Goal: Transaction & Acquisition: Obtain resource

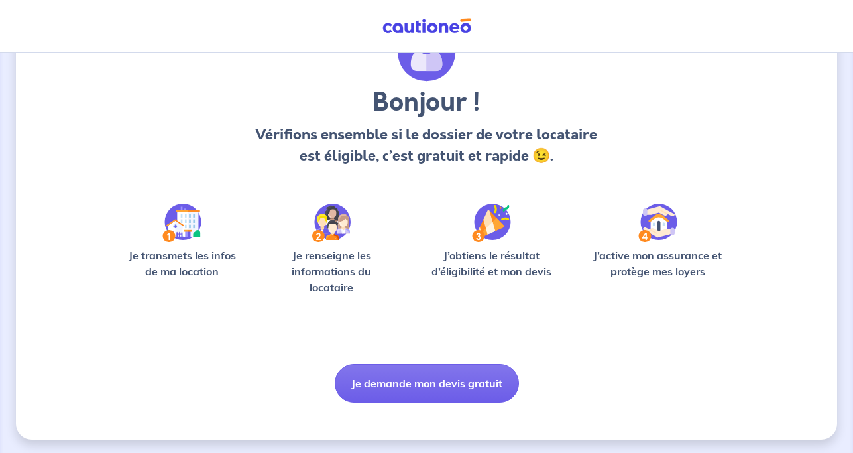
scroll to position [80, 0]
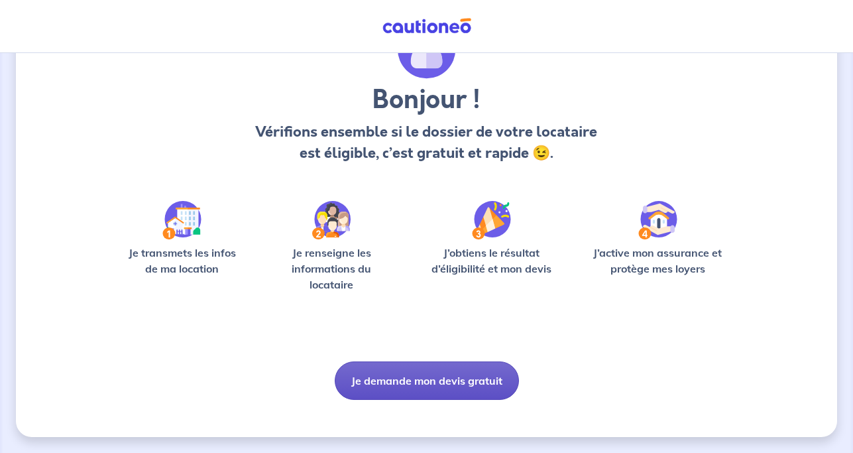
click at [426, 377] on button "Je demande mon devis gratuit" at bounding box center [427, 380] width 184 height 38
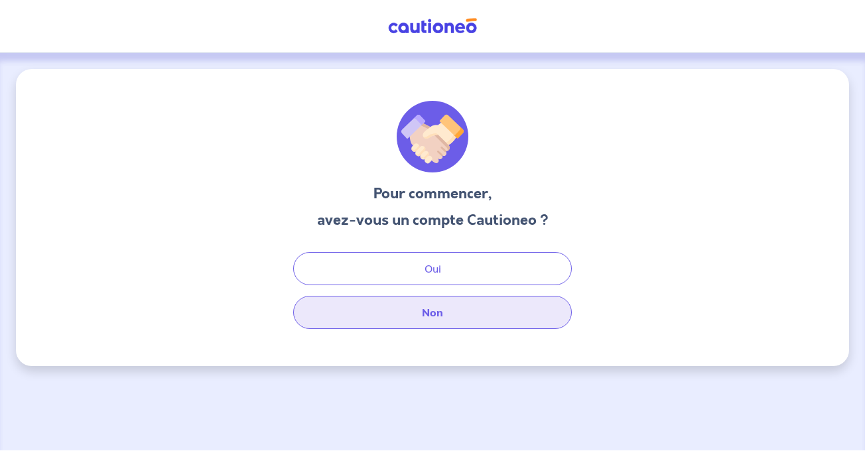
click at [430, 306] on button "Non" at bounding box center [432, 312] width 278 height 33
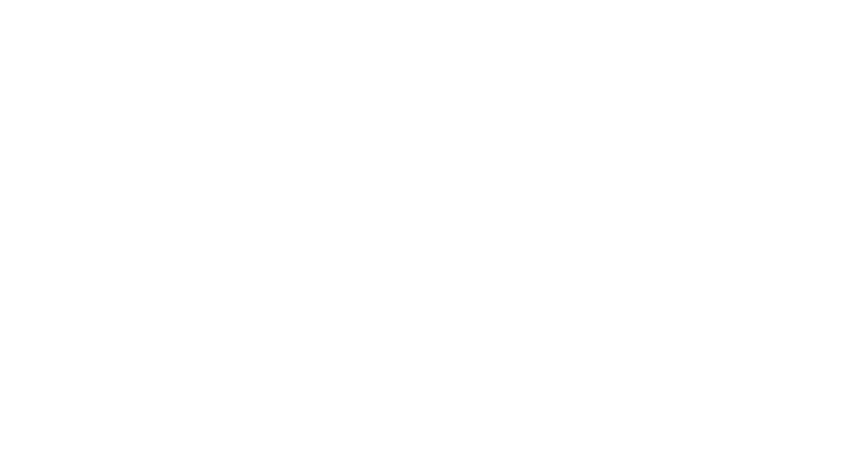
select select "FR"
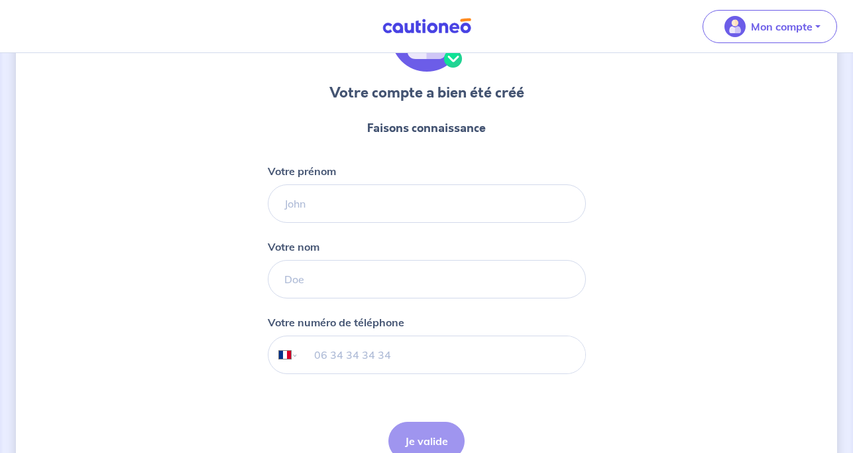
scroll to position [135, 0]
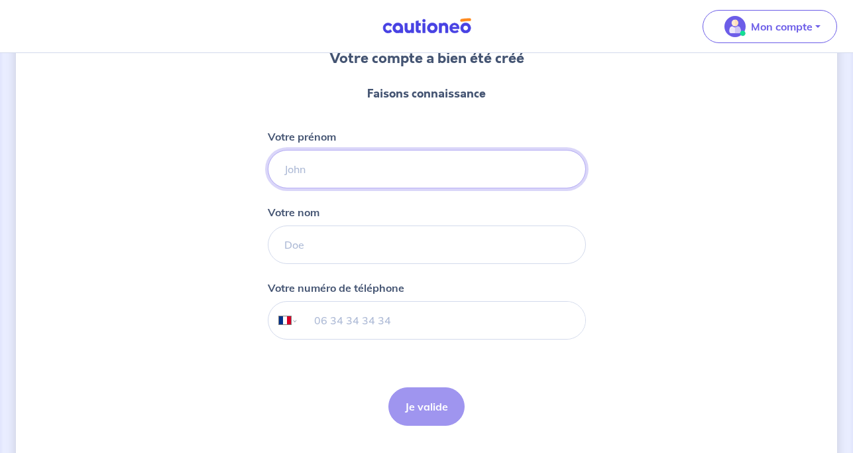
click at [390, 173] on input "Votre prénom" at bounding box center [427, 169] width 318 height 38
type input "[PERSON_NAME]"
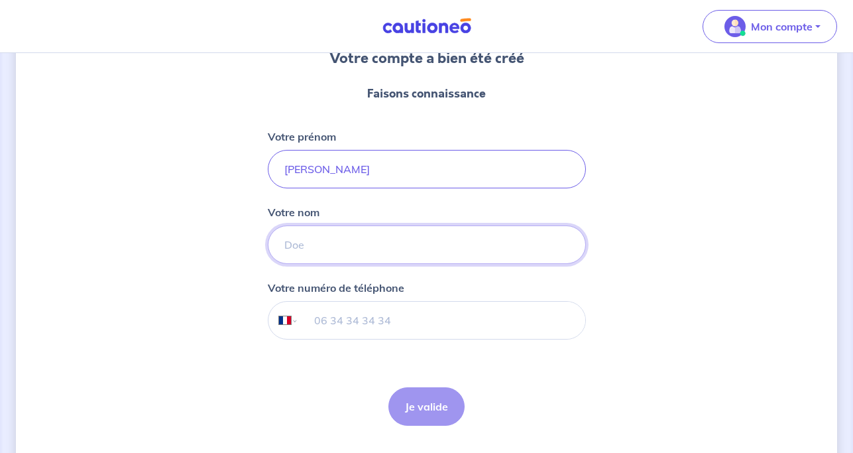
click at [357, 251] on input "Votre nom" at bounding box center [427, 244] width 318 height 38
type input "[PERSON_NAME]"
click at [343, 332] on input "tel" at bounding box center [441, 320] width 286 height 37
type input "06 62 65 48 43"
click at [424, 403] on button "Je valide" at bounding box center [427, 406] width 76 height 38
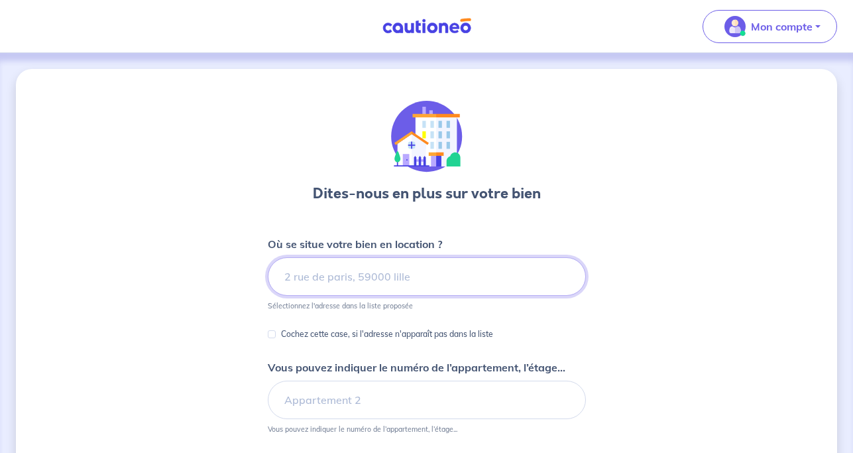
click at [439, 274] on input at bounding box center [427, 276] width 318 height 38
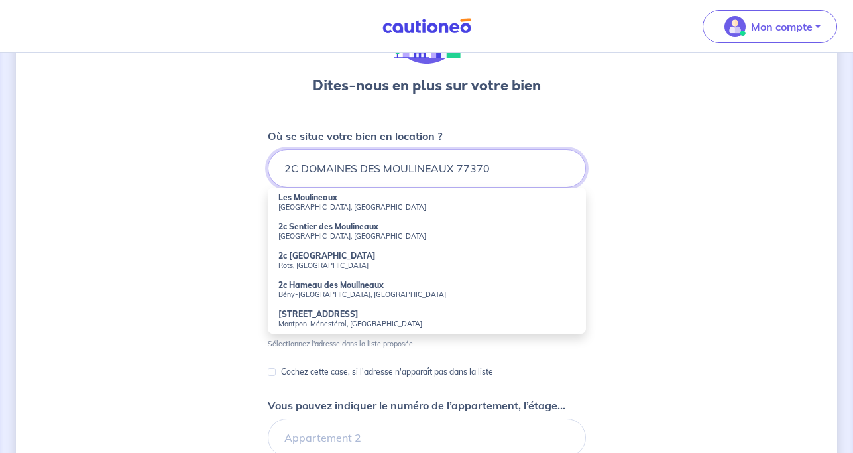
scroll to position [135, 0]
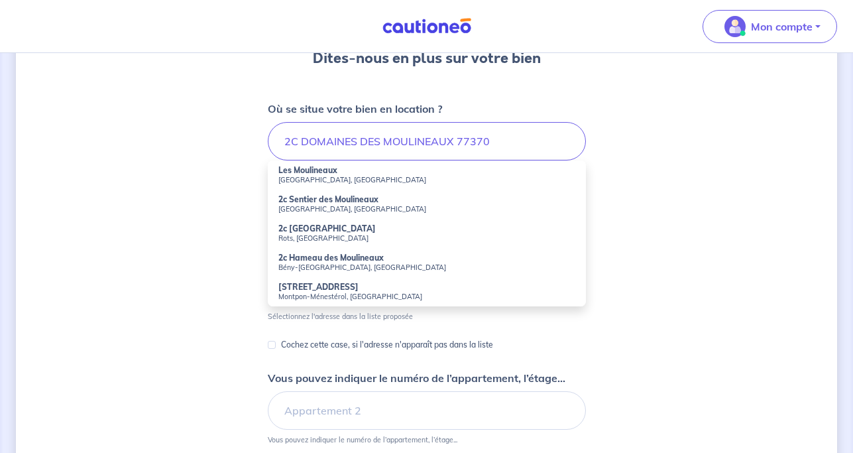
click at [334, 178] on small "[GEOGRAPHIC_DATA], [GEOGRAPHIC_DATA]" at bounding box center [426, 179] width 297 height 9
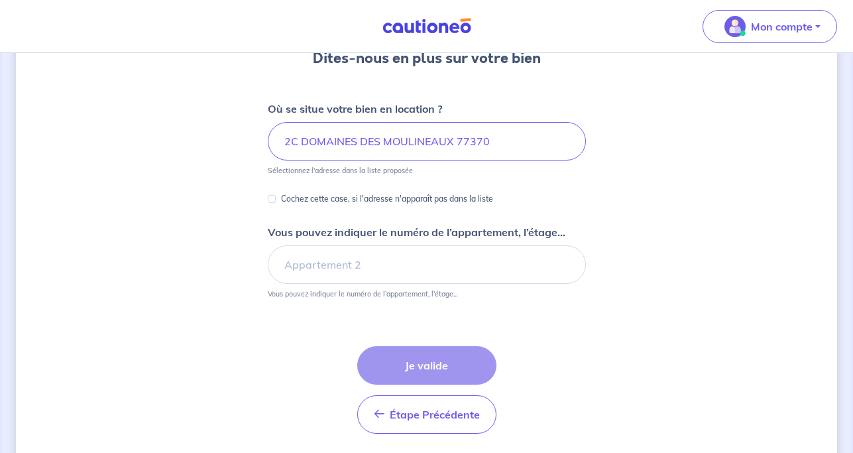
type input "[GEOGRAPHIC_DATA], [GEOGRAPHIC_DATA], [GEOGRAPHIC_DATA]"
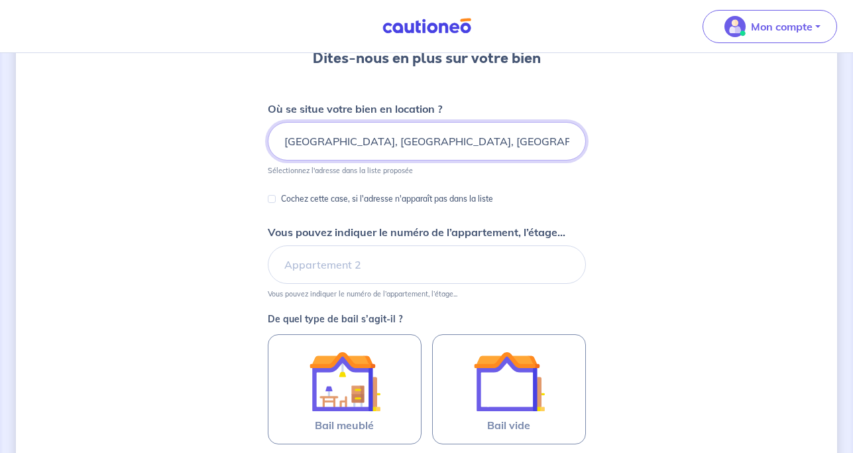
click at [284, 141] on input "[GEOGRAPHIC_DATA], [GEOGRAPHIC_DATA], [GEOGRAPHIC_DATA]" at bounding box center [427, 141] width 318 height 38
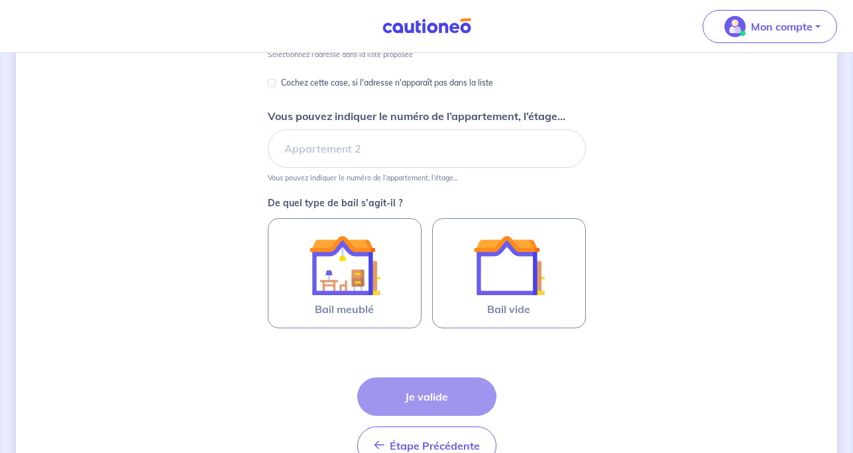
scroll to position [271, 0]
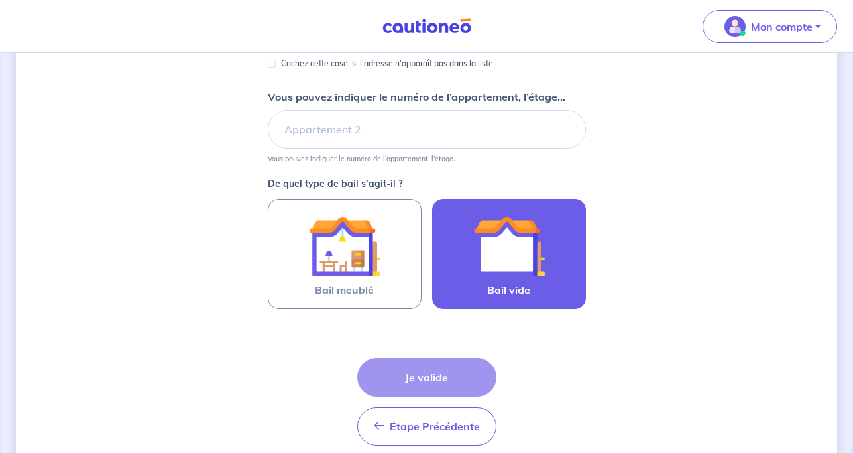
click at [499, 258] on img at bounding box center [509, 246] width 72 height 72
click at [0, 0] on input "Bail vide" at bounding box center [0, 0] width 0 height 0
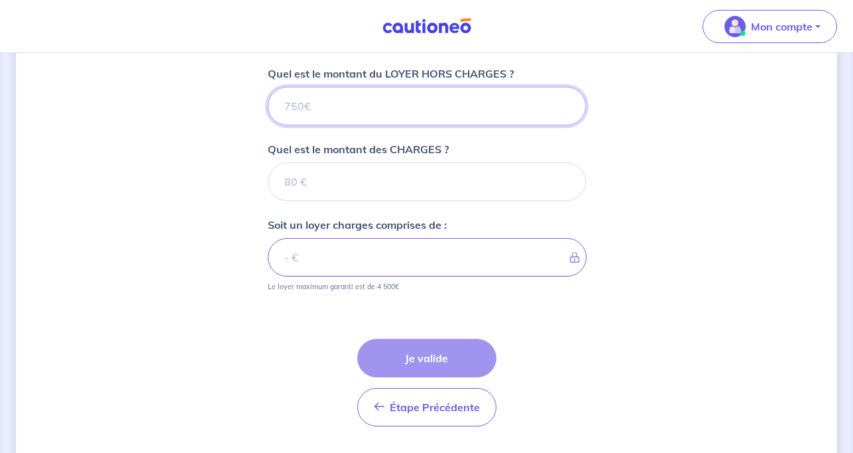
scroll to position [502, 0]
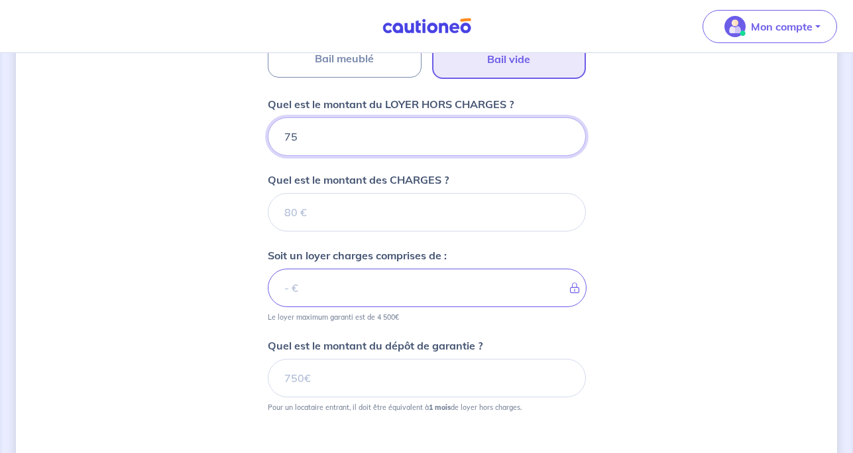
type input "750"
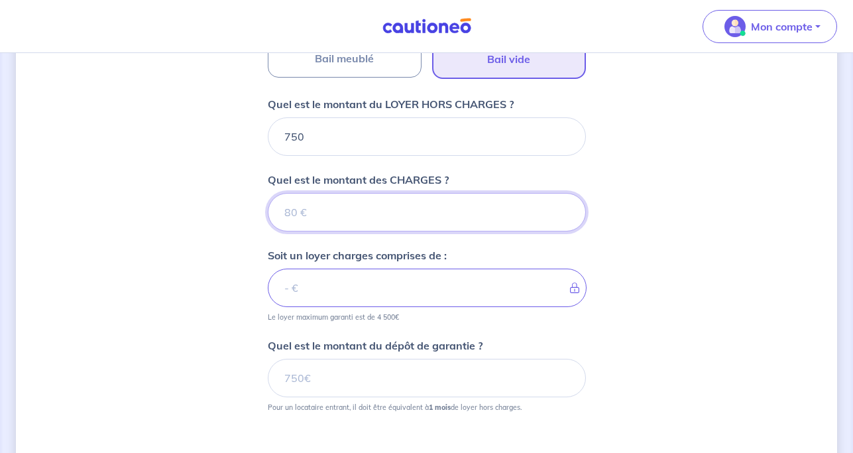
click at [408, 217] on input "Quel est le montant des CHARGES ?" at bounding box center [427, 212] width 318 height 38
type input "30"
type input "780"
type input "30"
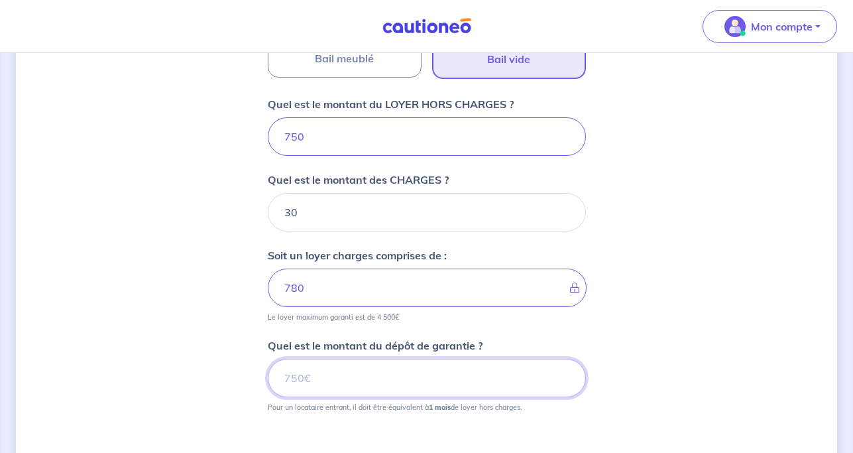
click at [389, 380] on input "Quel est le montant du dépôt de garantie ?" at bounding box center [427, 378] width 318 height 38
type input "750"
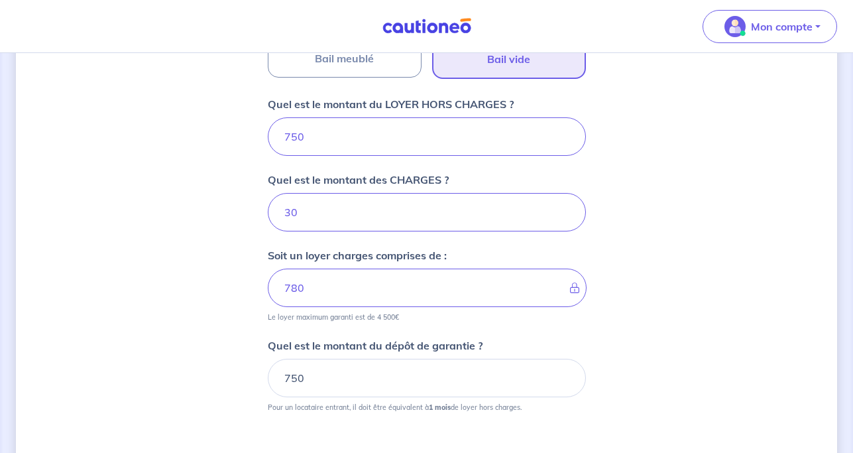
scroll to position [570, 0]
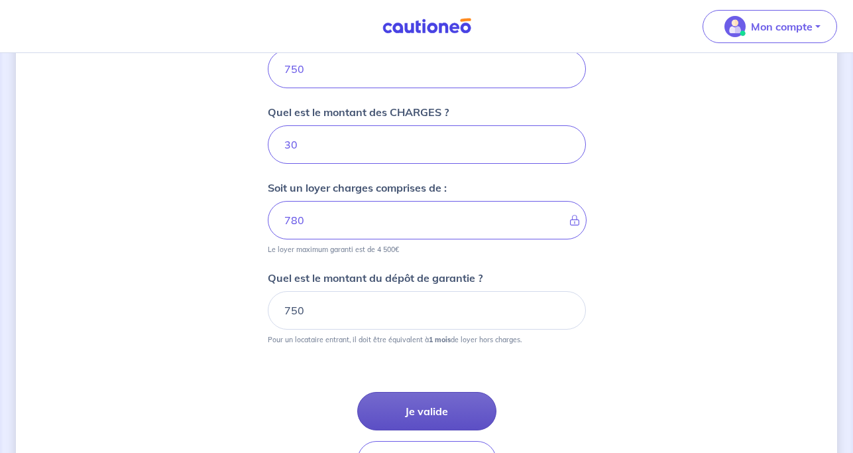
click at [426, 409] on button "Je valide" at bounding box center [426, 411] width 139 height 38
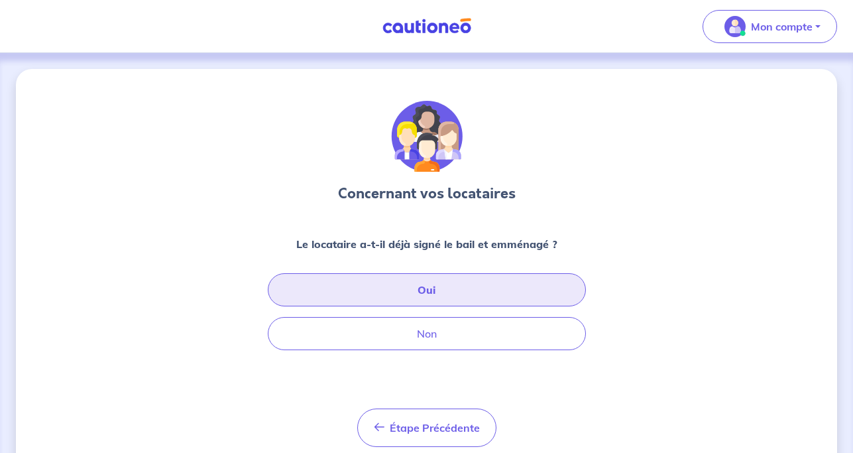
click at [430, 288] on button "Oui" at bounding box center [427, 289] width 318 height 33
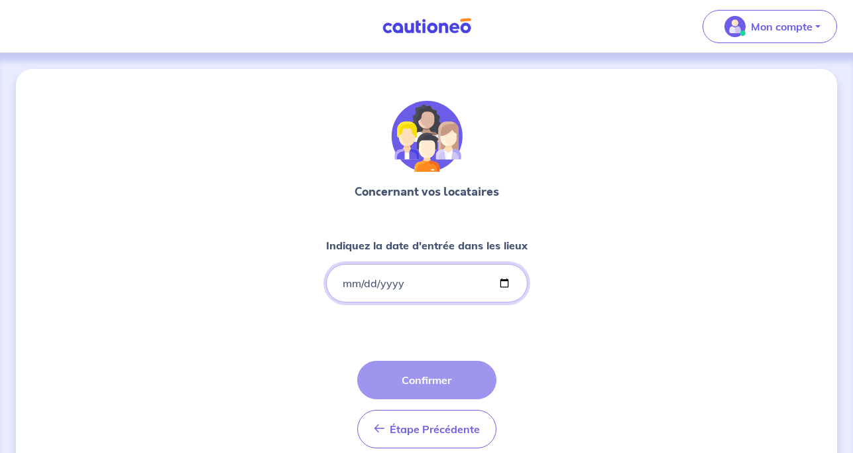
click at [354, 284] on input "Indiquez la date d'entrée dans les lieux" at bounding box center [427, 283] width 202 height 38
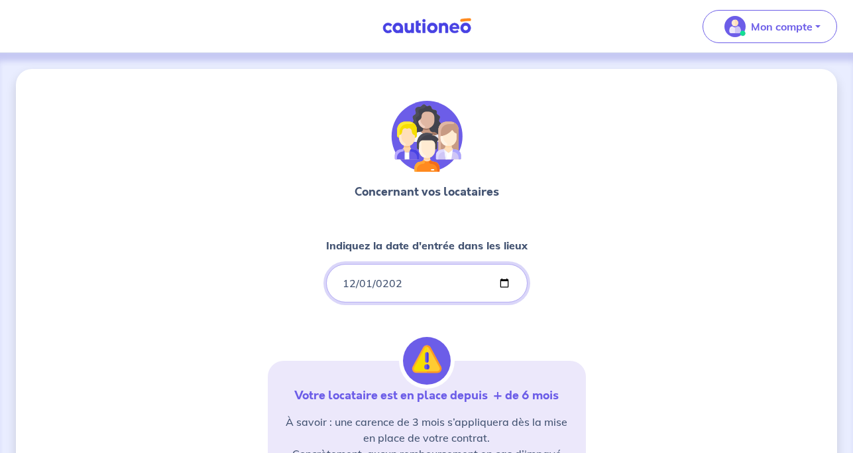
type input "[DATE]"
click at [422, 284] on input "[DATE]" at bounding box center [427, 283] width 202 height 38
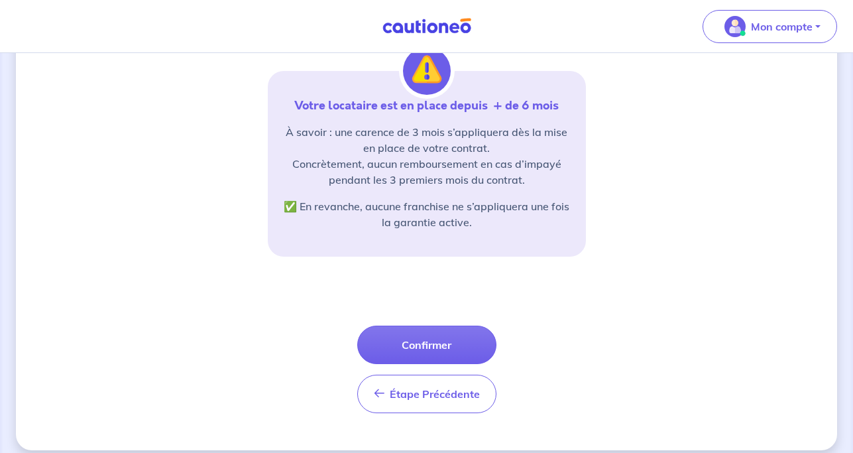
scroll to position [303, 0]
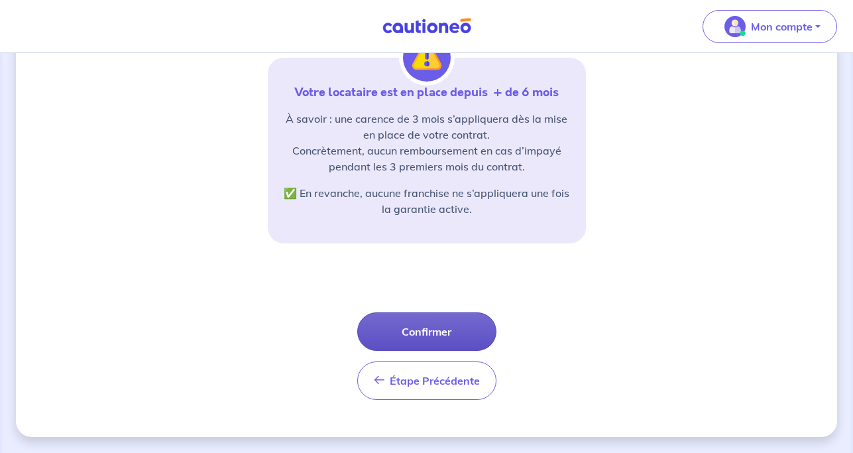
click at [433, 340] on button "Confirmer" at bounding box center [426, 331] width 139 height 38
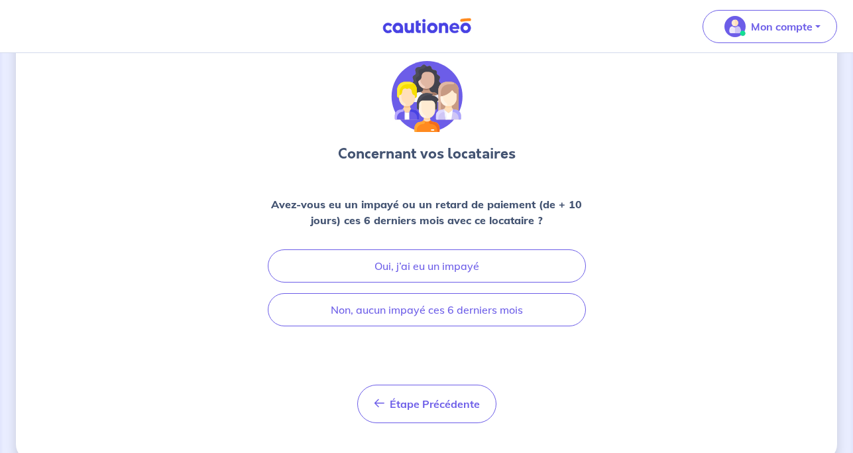
scroll to position [63, 0]
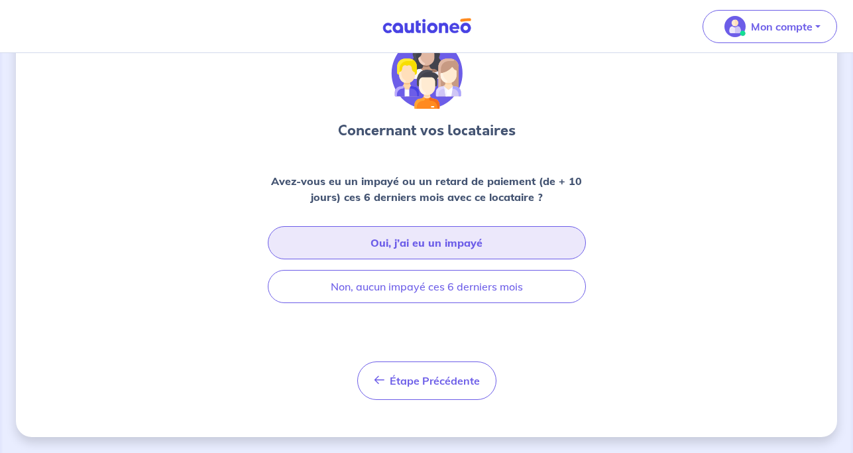
click at [409, 247] on button "Oui, j’ai eu un impayé" at bounding box center [427, 242] width 318 height 33
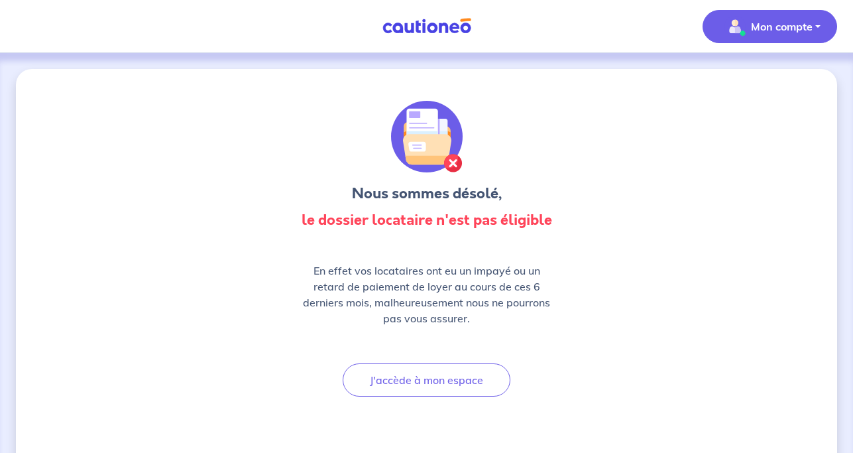
click at [787, 25] on p "Mon compte" at bounding box center [782, 27] width 62 height 16
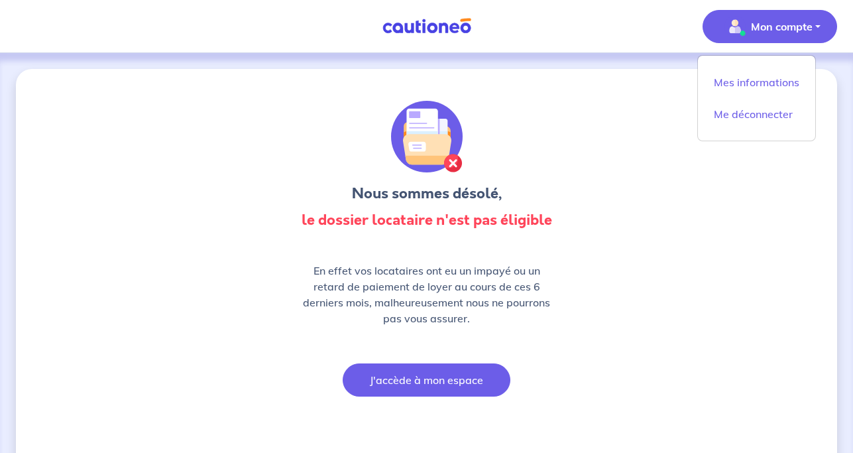
click at [416, 383] on button "J'accède à mon espace" at bounding box center [427, 379] width 168 height 33
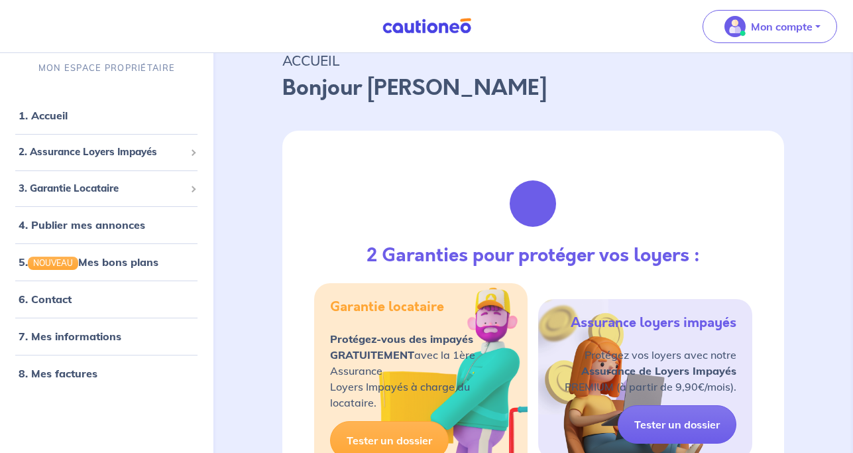
scroll to position [68, 0]
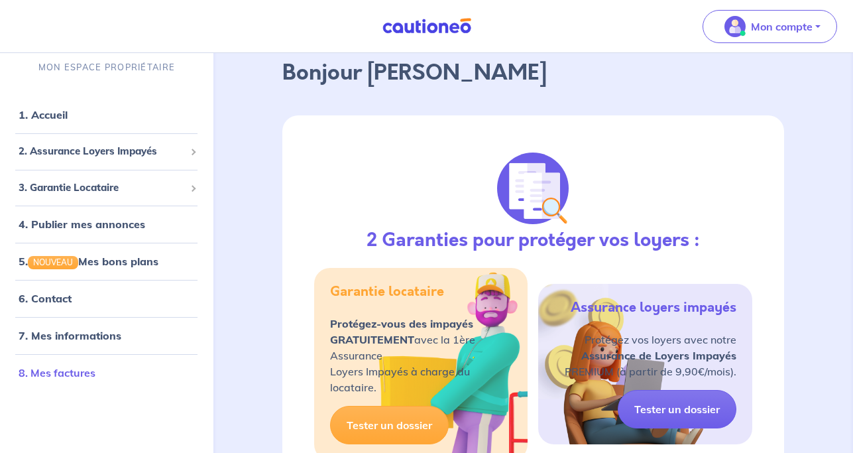
click at [65, 375] on link "8. Mes factures" at bounding box center [57, 373] width 77 height 13
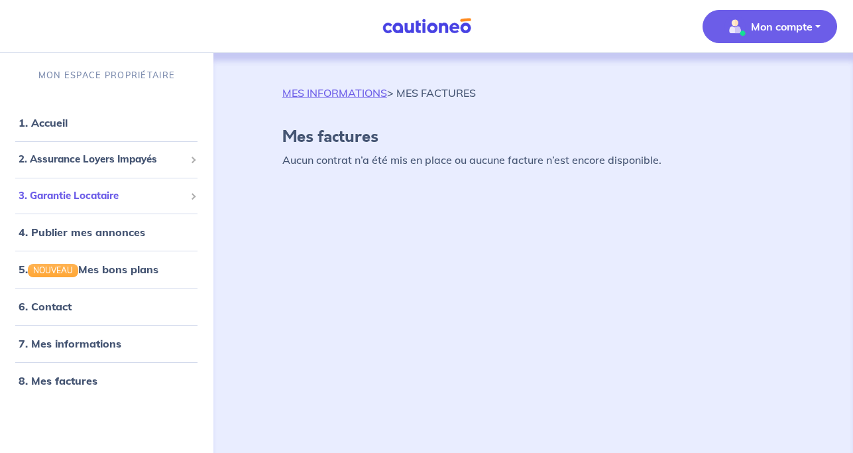
click at [99, 195] on span "3. Garantie Locataire" at bounding box center [102, 195] width 166 height 15
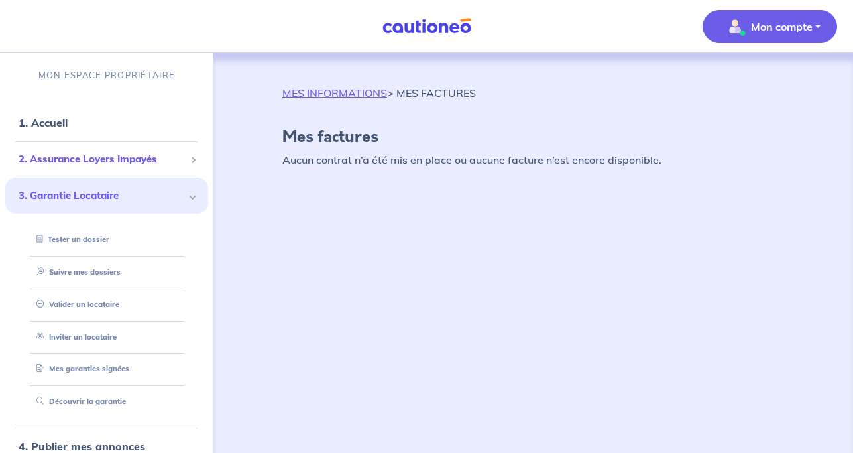
click at [122, 158] on span "2. Assurance Loyers Impayés" at bounding box center [102, 159] width 166 height 15
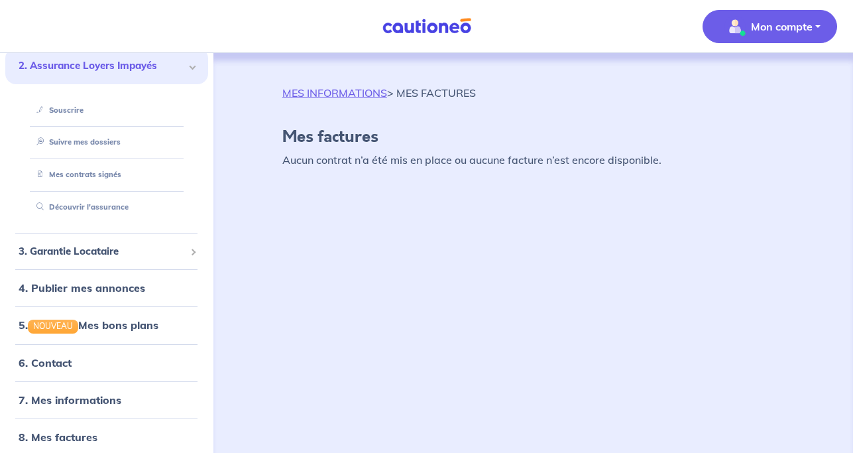
scroll to position [94, 0]
